Goal: Task Accomplishment & Management: Use online tool/utility

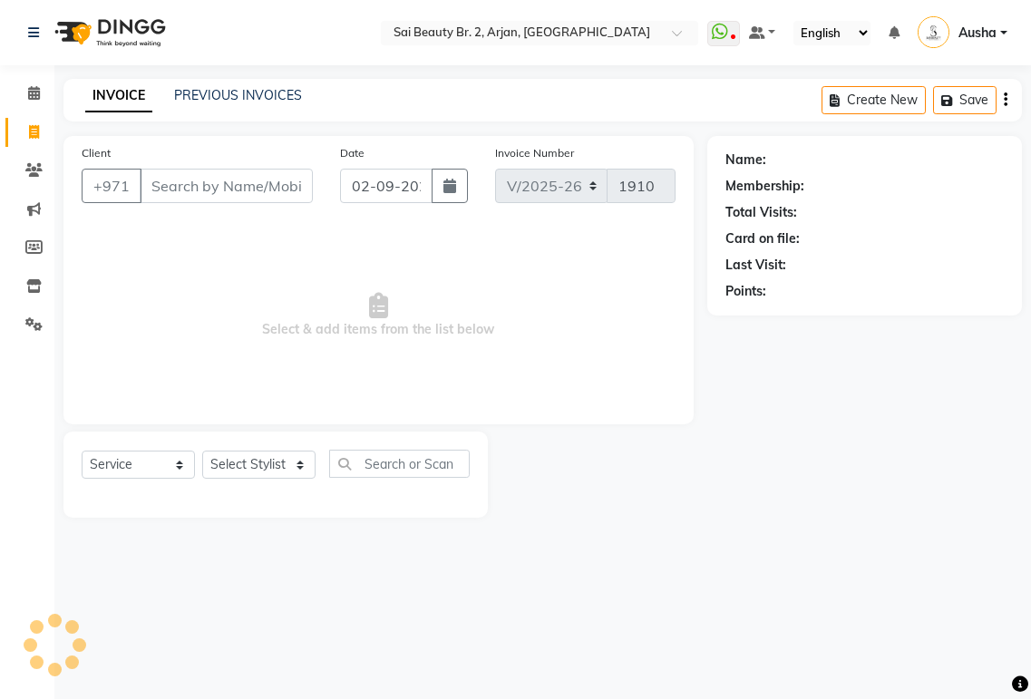
select select "6956"
select select "service"
click at [178, 553] on div "Select Location × Sai Beauty Br. 2, Arjan, [GEOGRAPHIC_DATA] WhatsApp Status ✕ …" at bounding box center [515, 349] width 1031 height 699
click at [283, 476] on select "Select Stylist [PERSON_NAME][MEDICAL_DATA] [PERSON_NAME] [PERSON_NAME] [PERSON_…" at bounding box center [258, 465] width 113 height 28
select select "72771"
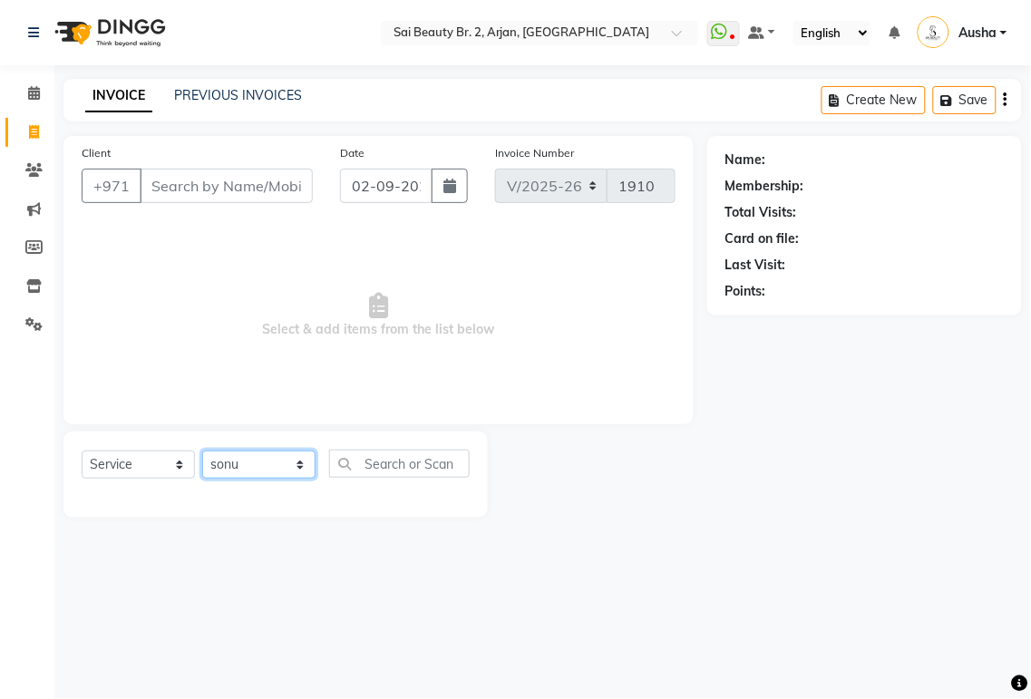
click at [202, 452] on select "Select Stylist [PERSON_NAME][MEDICAL_DATA] [PERSON_NAME] [PERSON_NAME] [PERSON_…" at bounding box center [258, 465] width 113 height 28
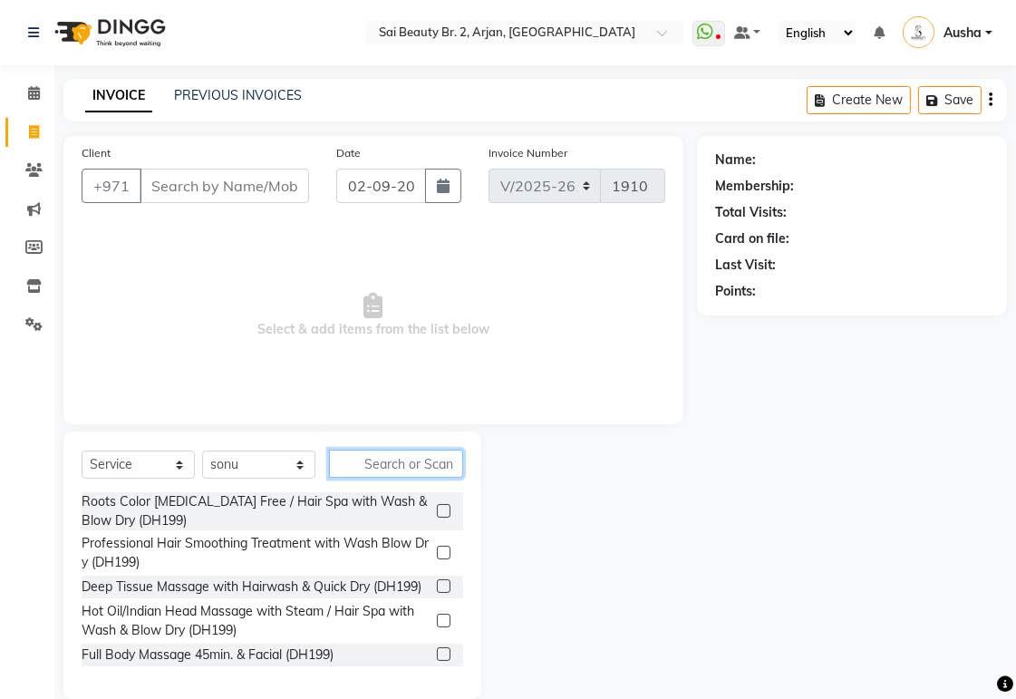
click at [411, 469] on input "text" at bounding box center [396, 464] width 134 height 28
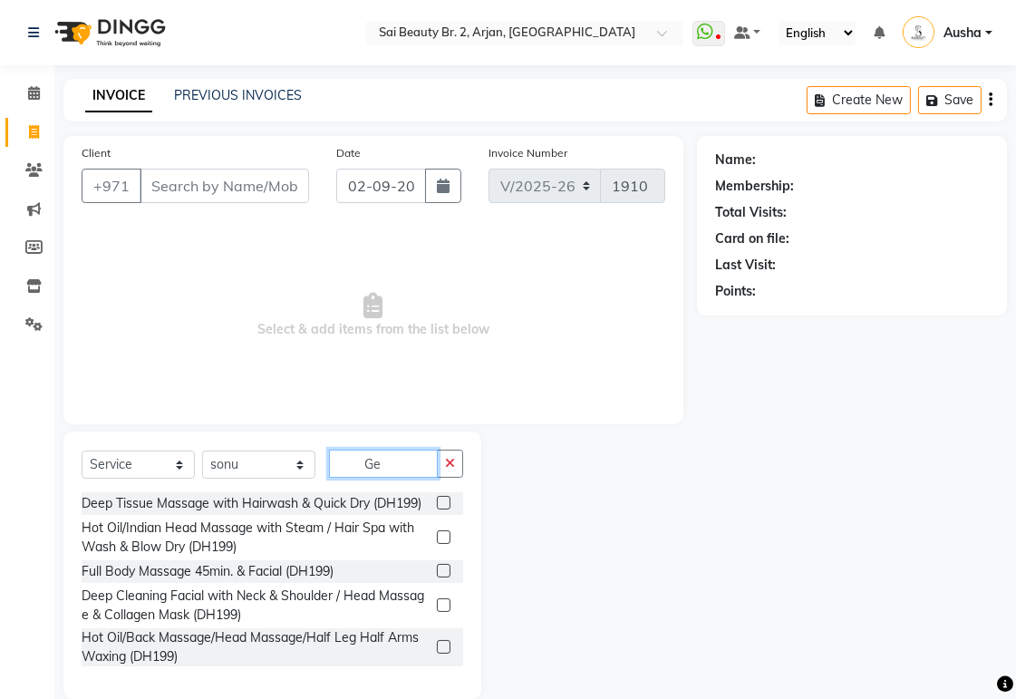
type input "G"
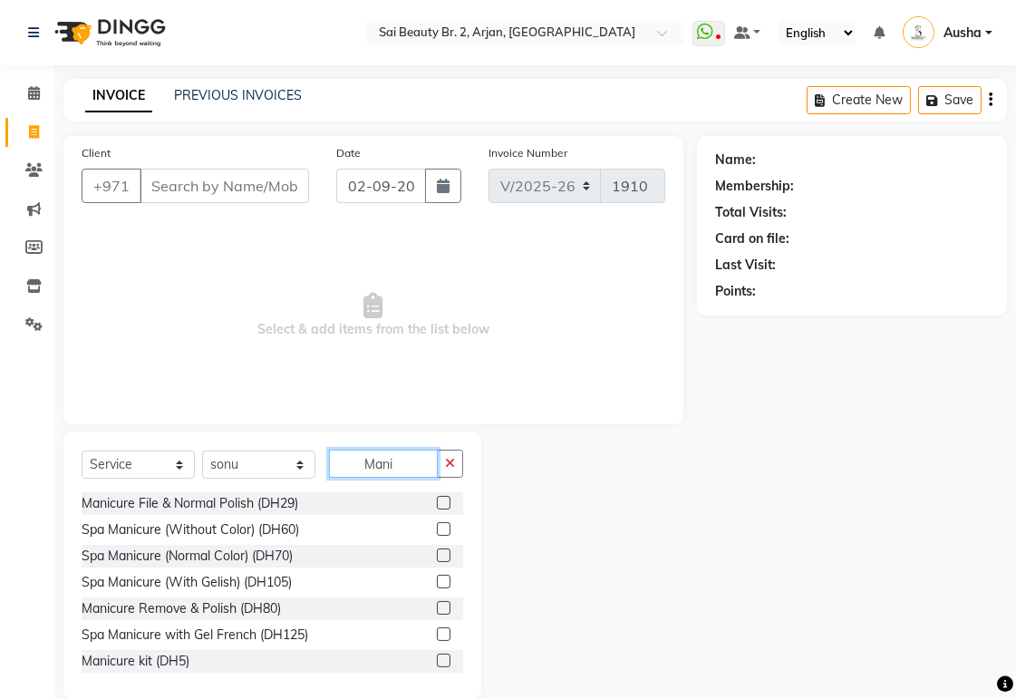
type input "Mani"
click at [102, 581] on div "Spa Manicure (With Gelish) (DH105)" at bounding box center [187, 582] width 210 height 19
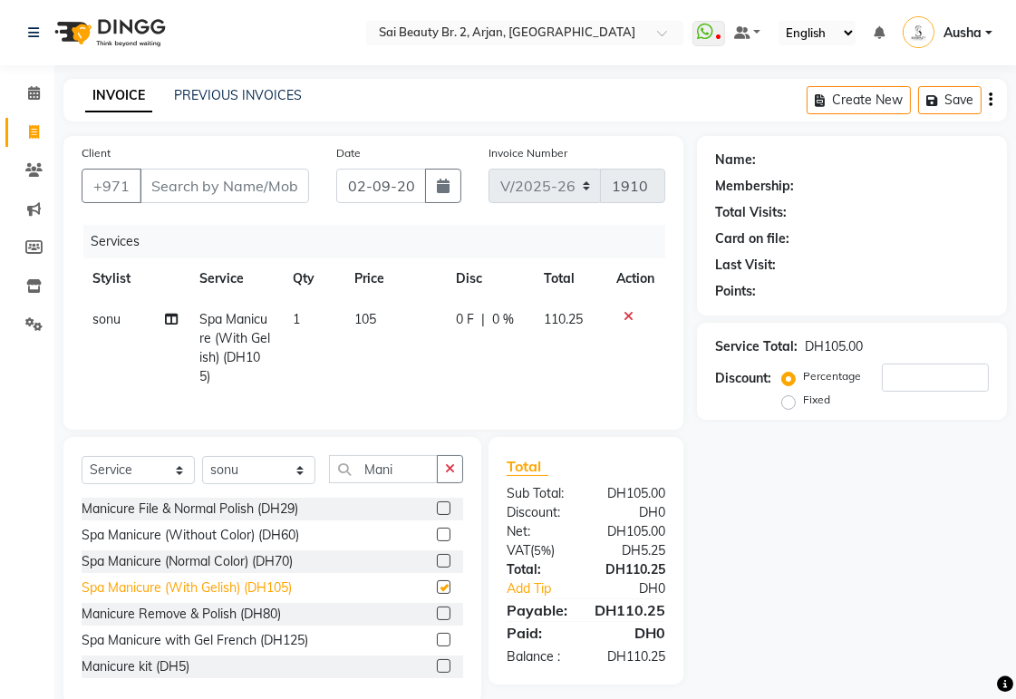
checkbox input "false"
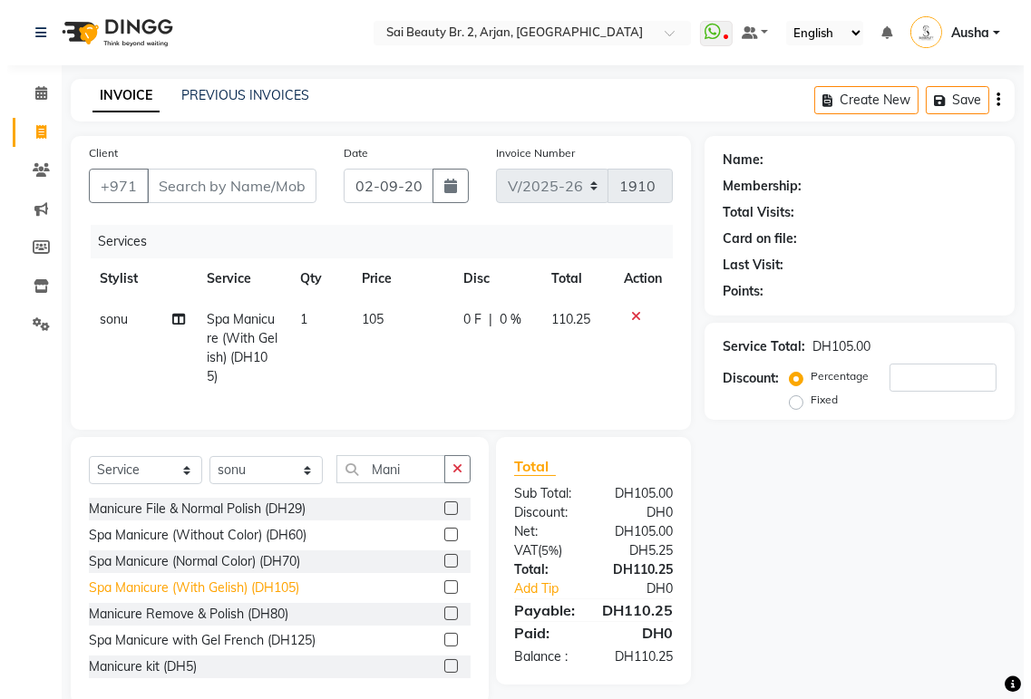
scroll to position [48, 0]
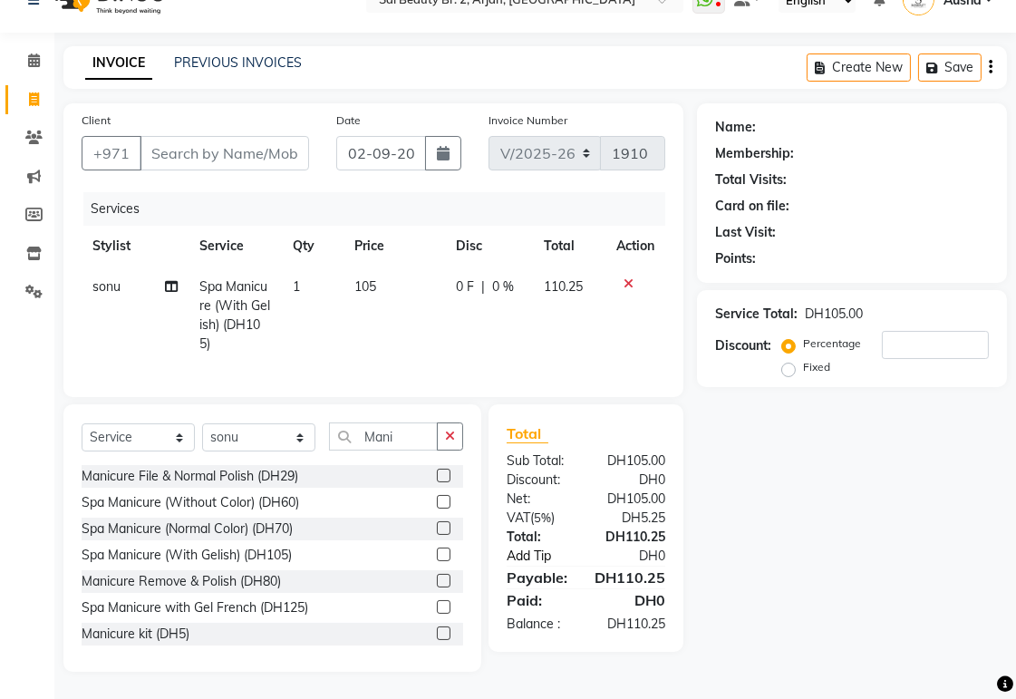
click at [535, 556] on link "Add Tip" at bounding box center [547, 556] width 109 height 19
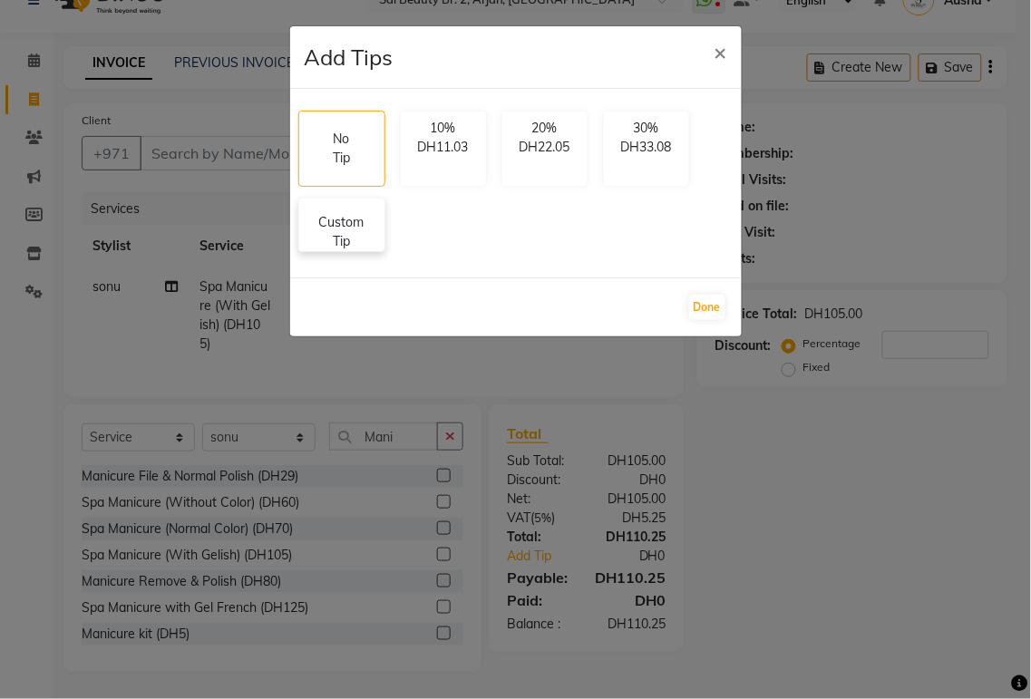
click at [365, 245] on p "Custom Tip" at bounding box center [341, 232] width 63 height 38
select select "72771"
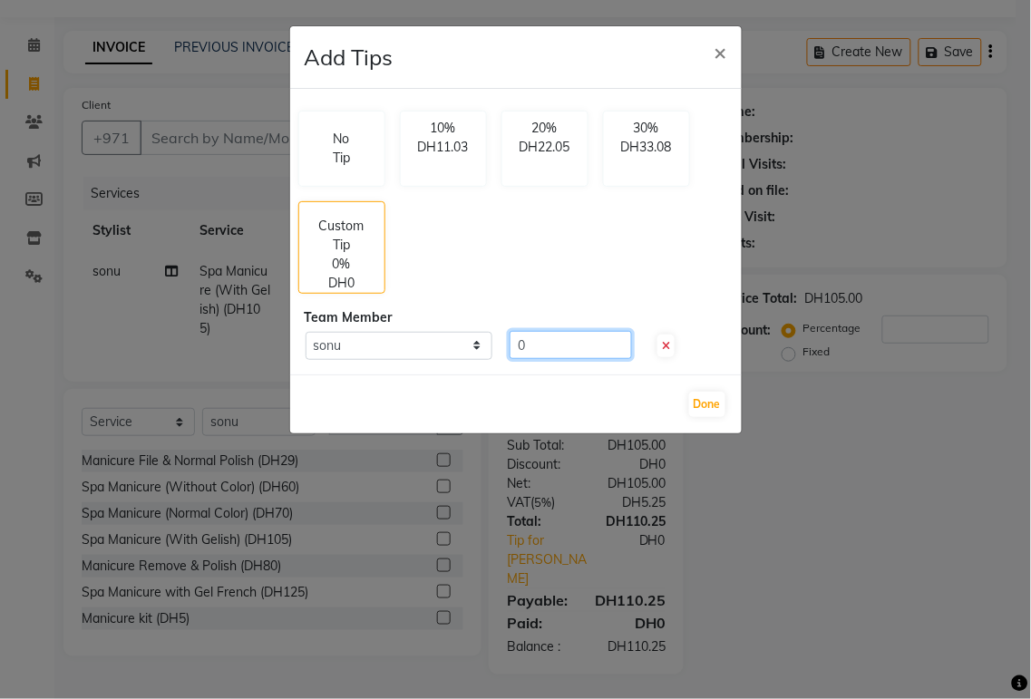
click at [577, 348] on input "0" at bounding box center [571, 345] width 122 height 28
type input "10"
click at [709, 405] on button "Done" at bounding box center [707, 404] width 36 height 25
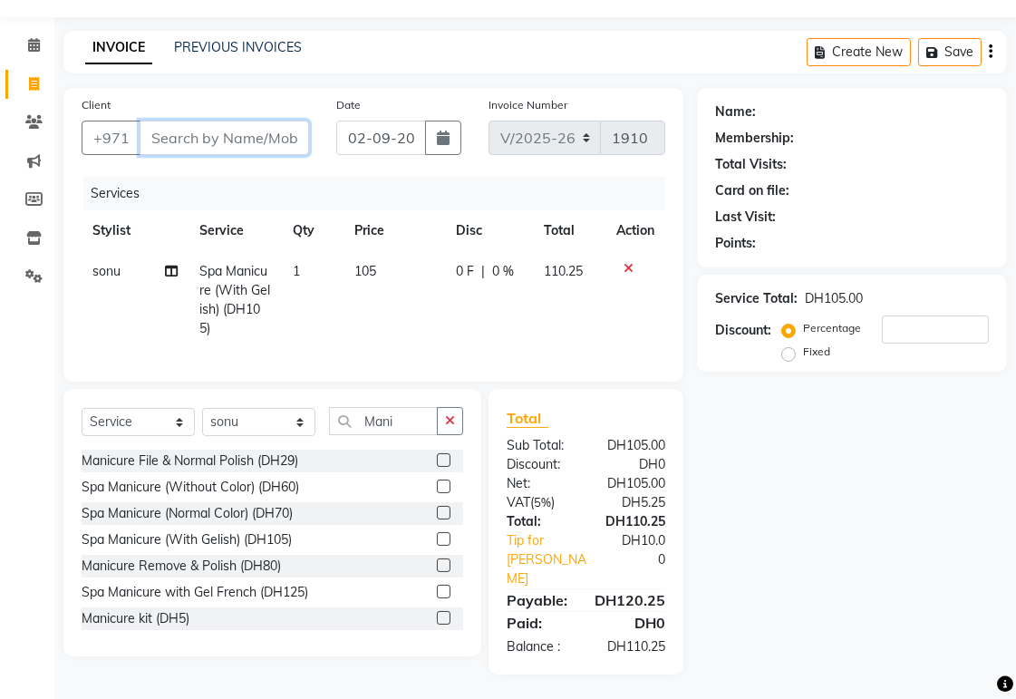
click at [261, 141] on input "Client" at bounding box center [225, 138] width 170 height 34
type input "5"
type input "0"
type input "529067823"
click at [275, 150] on button "Add Client" at bounding box center [262, 138] width 93 height 34
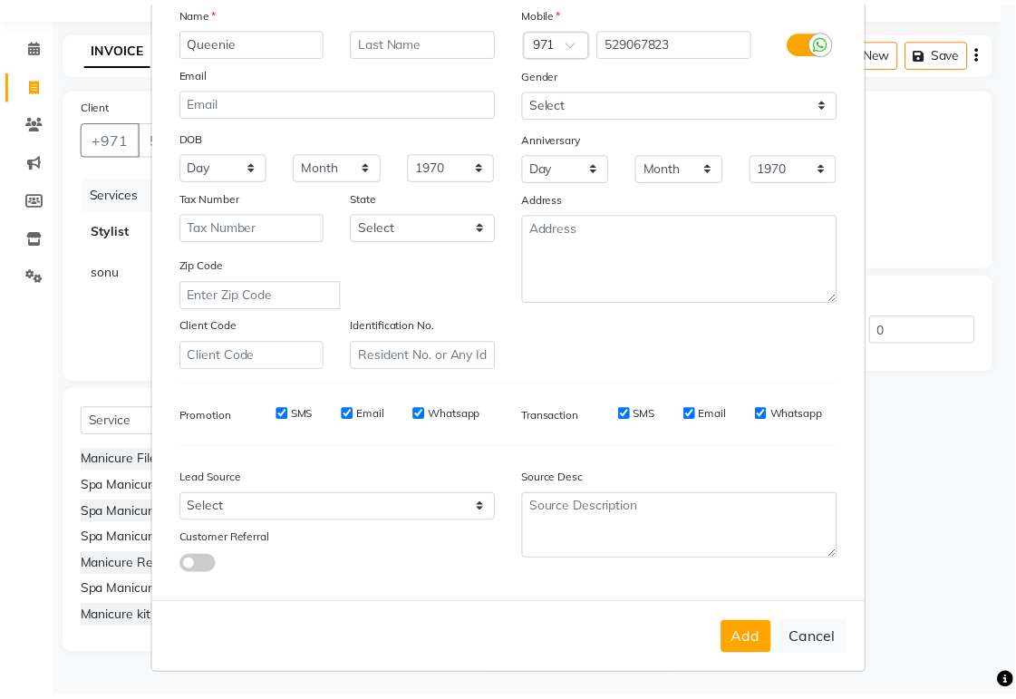
scroll to position [139, 0]
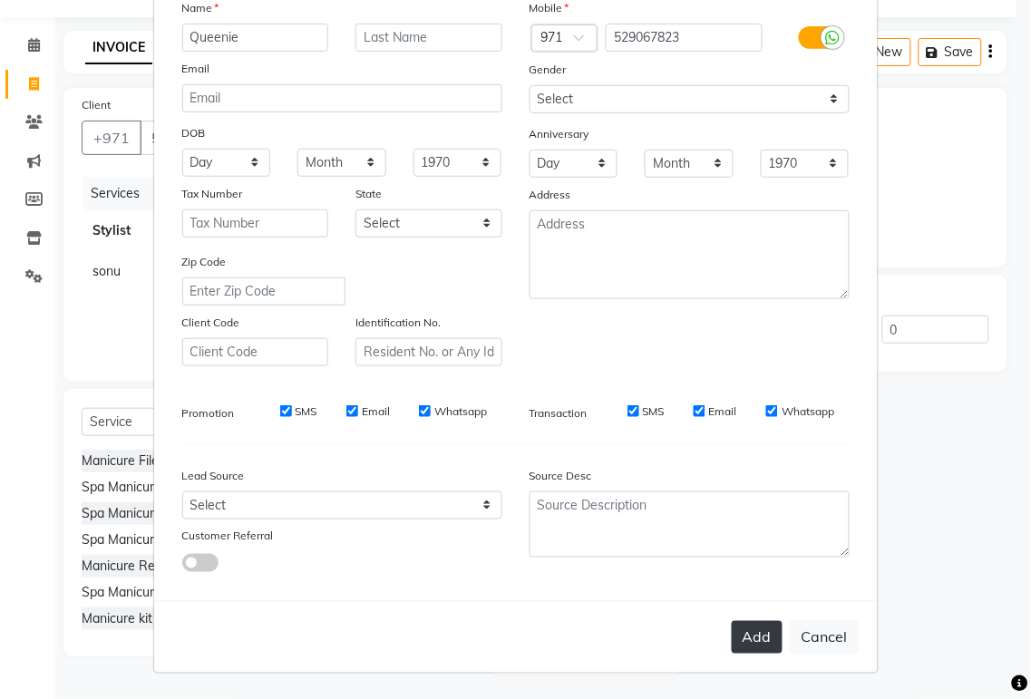
type input "Queenie"
click at [749, 638] on button "Add" at bounding box center [757, 637] width 51 height 33
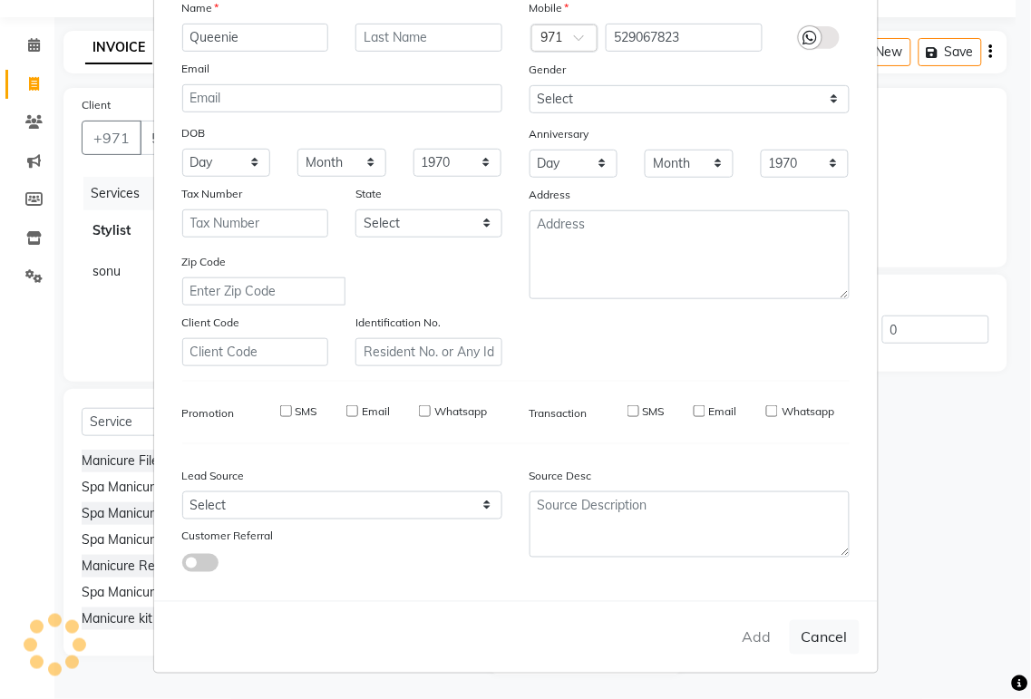
select select
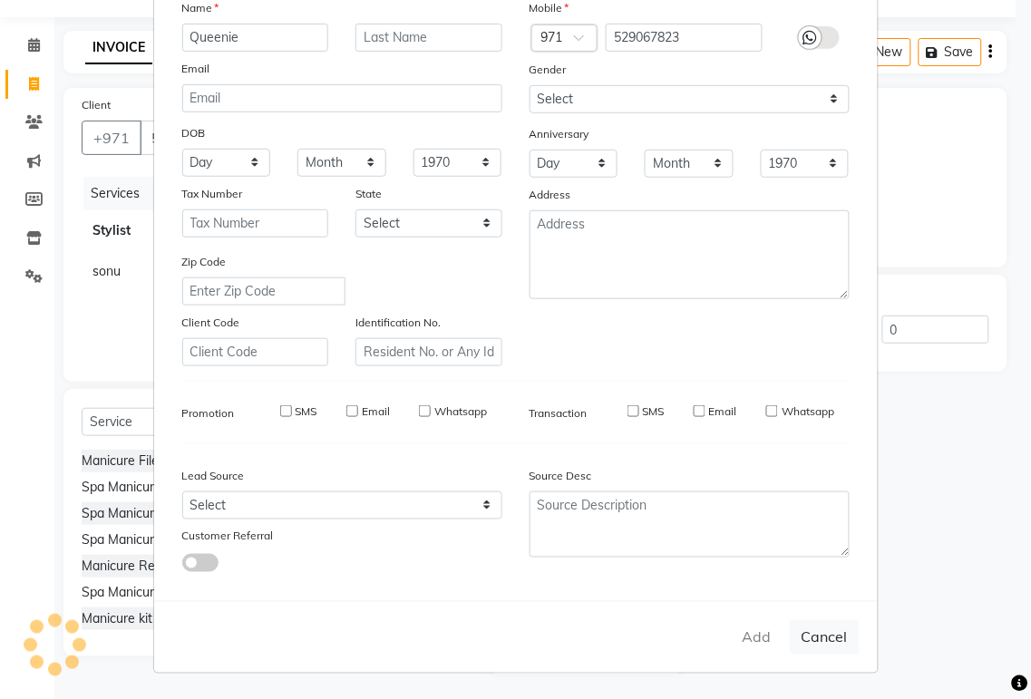
select select
checkbox input "false"
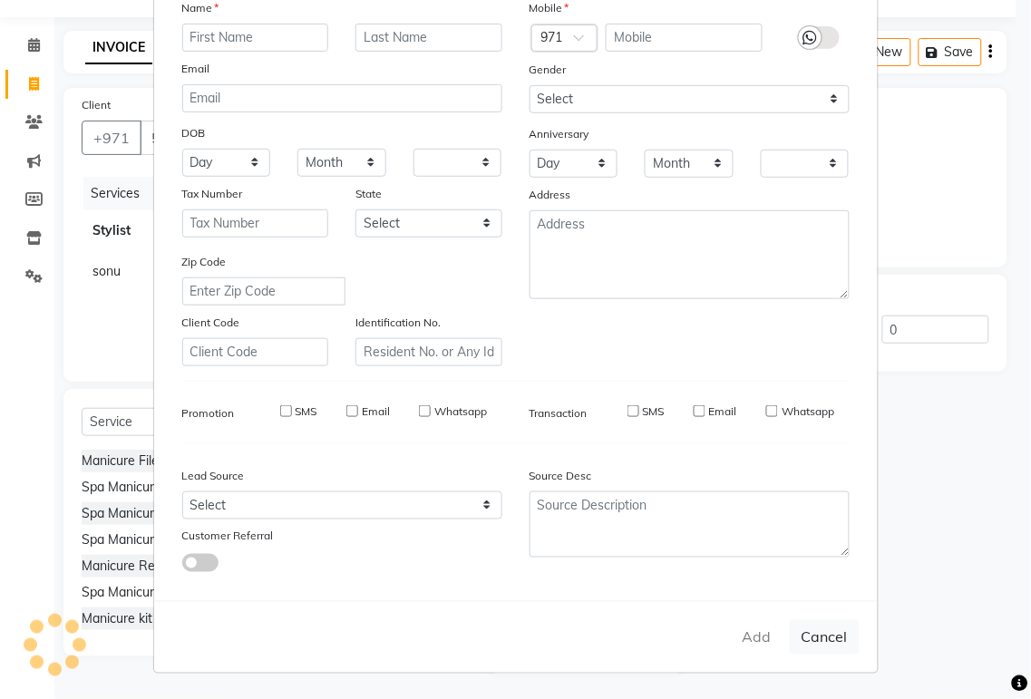
checkbox input "false"
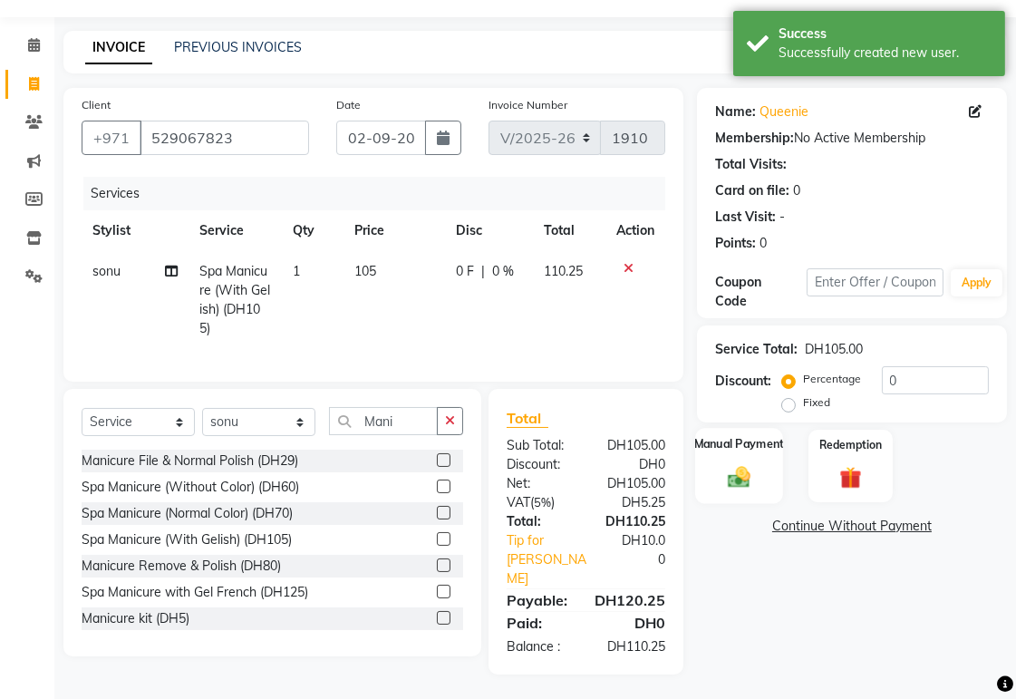
click at [749, 481] on img at bounding box center [739, 476] width 37 height 26
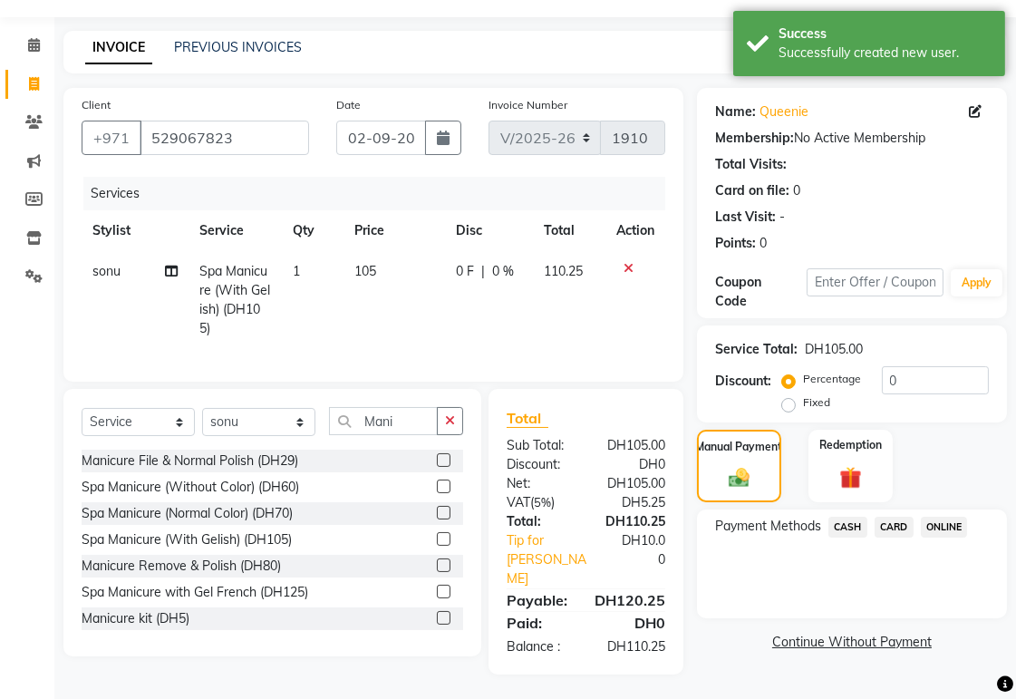
click at [902, 530] on span "CARD" at bounding box center [894, 527] width 39 height 21
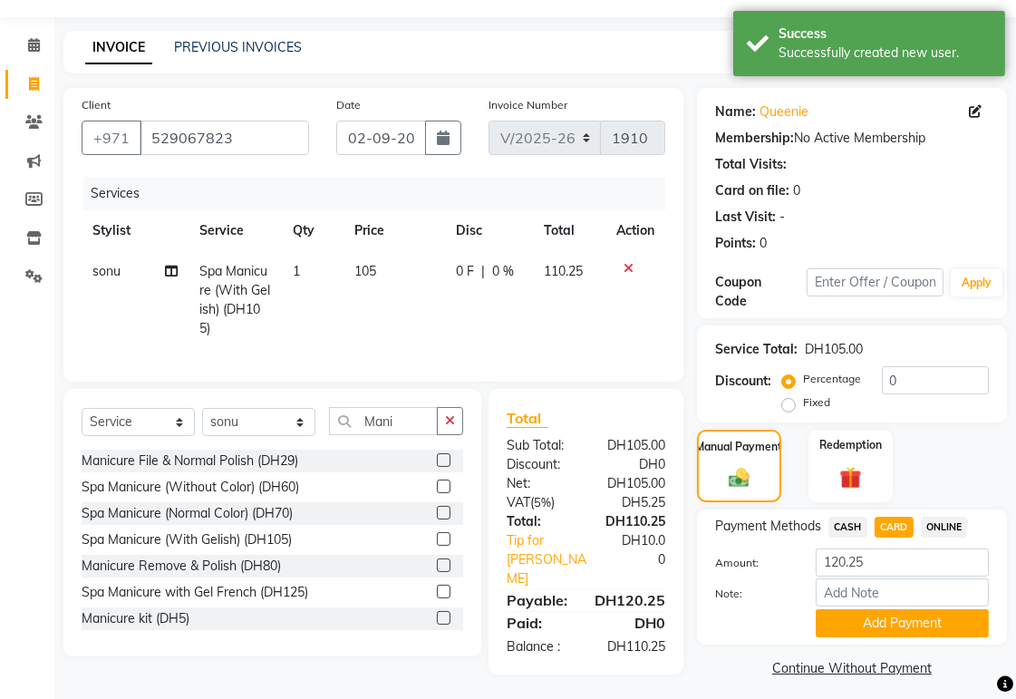
scroll to position [58, 0]
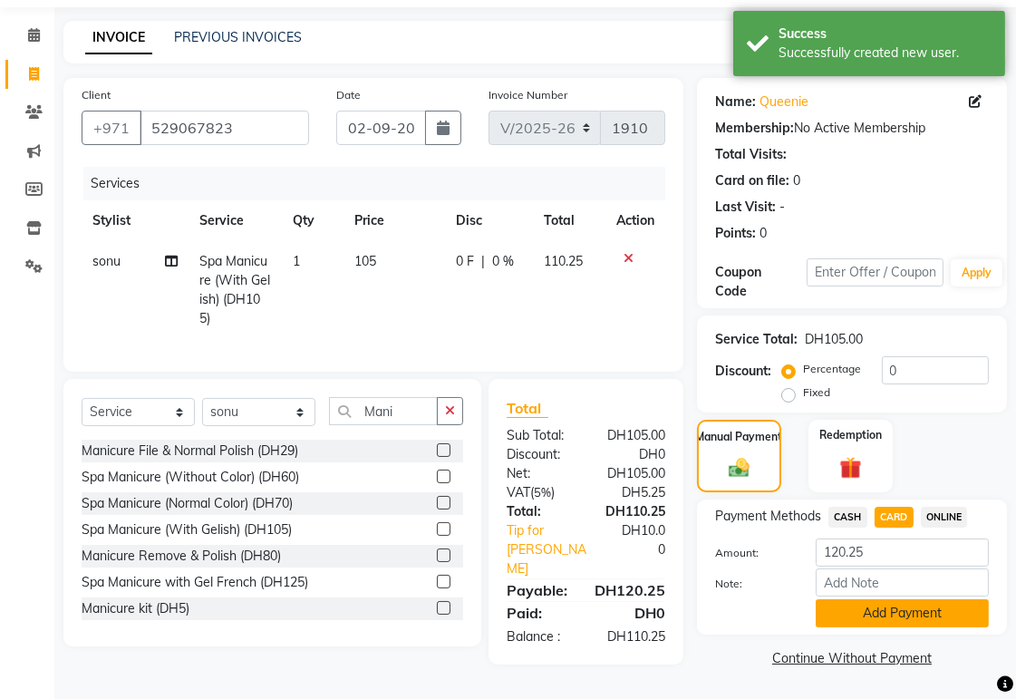
click at [940, 623] on button "Add Payment" at bounding box center [902, 613] width 173 height 28
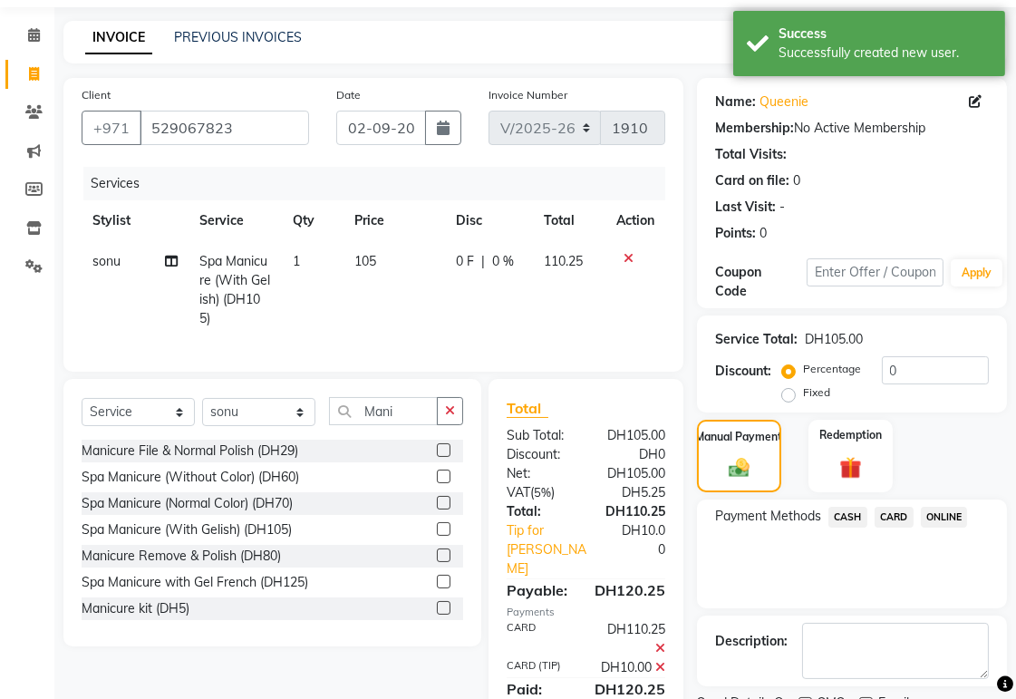
scroll to position [141, 0]
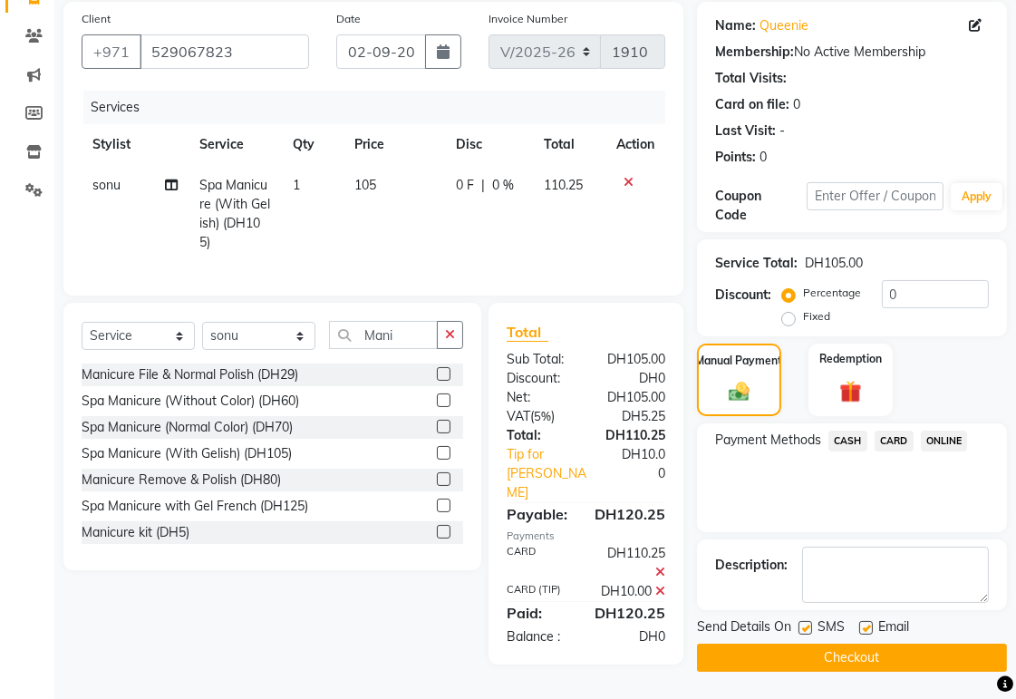
click at [918, 658] on button "Checkout" at bounding box center [852, 658] width 310 height 28
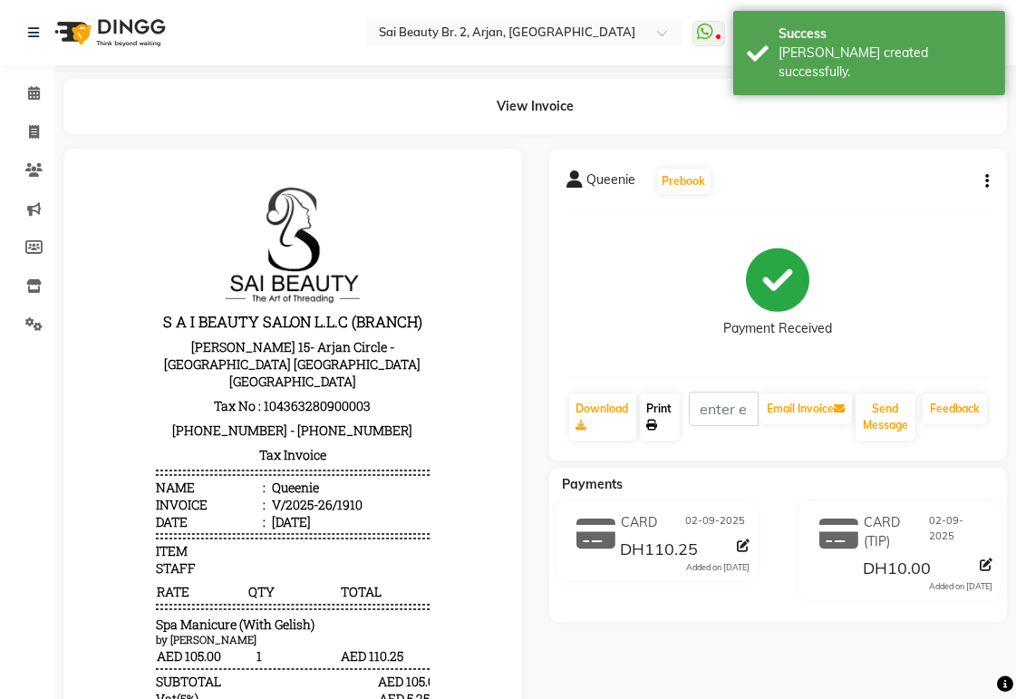
click at [654, 424] on icon at bounding box center [652, 425] width 11 height 11
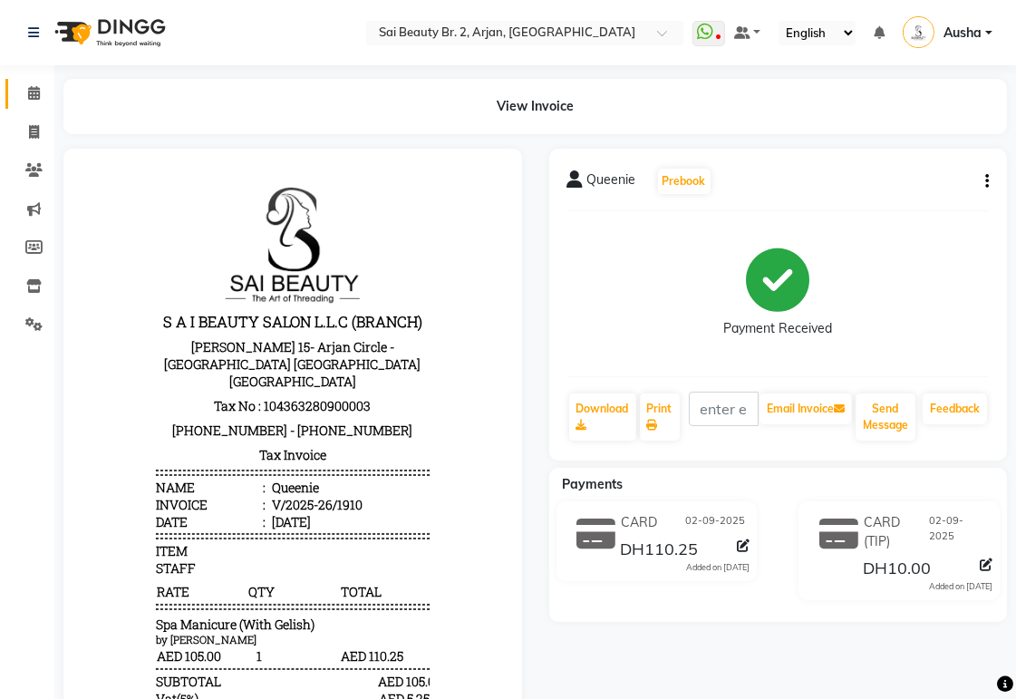
click at [10, 84] on link "Calendar" at bounding box center [27, 94] width 44 height 30
click at [30, 91] on icon at bounding box center [34, 93] width 12 height 14
